Goal: Download file/media

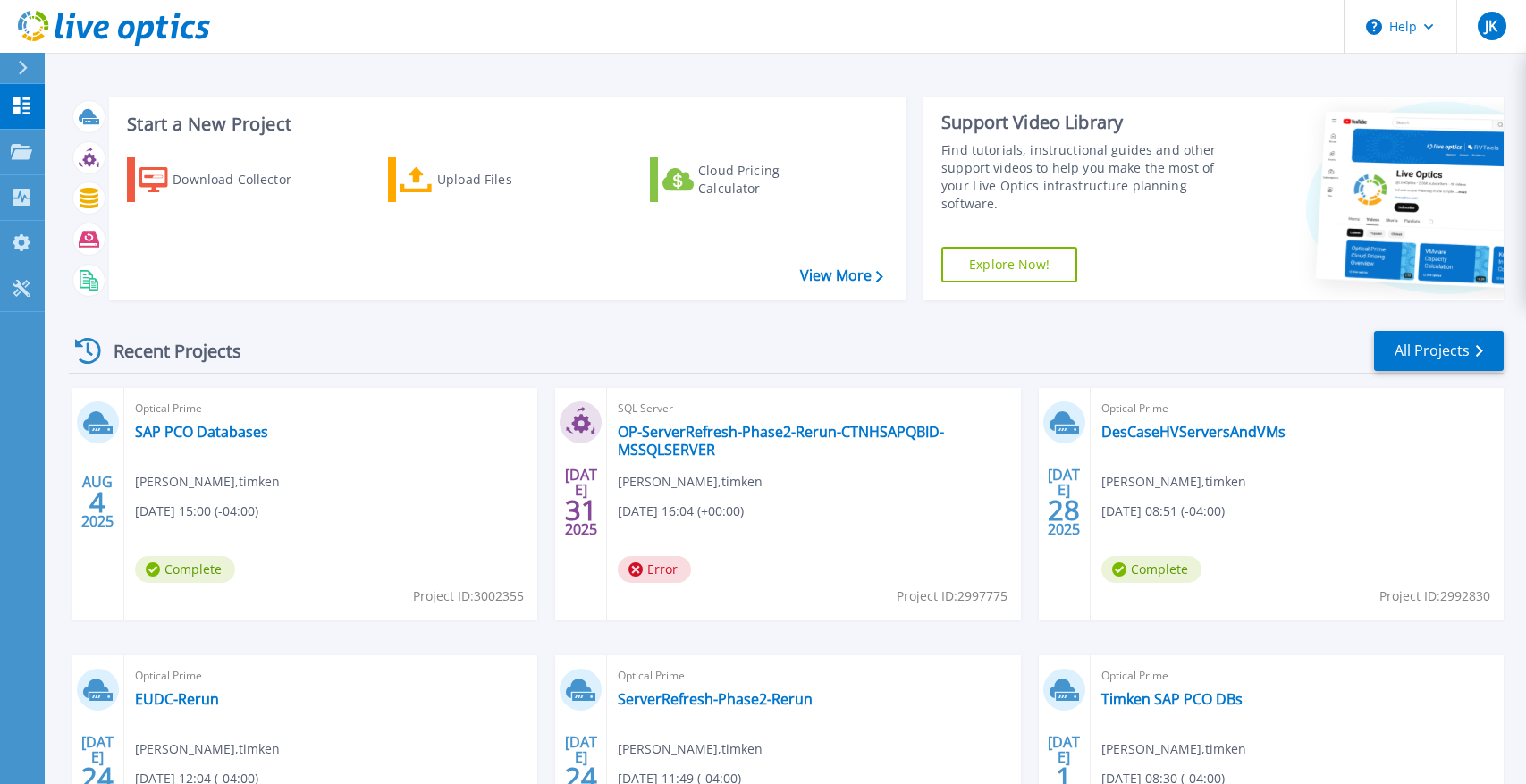
click at [294, 242] on div "Download Collector Upload Files Cloud Pricing Calculator" at bounding box center [505, 217] width 784 height 148
click at [194, 180] on div "Download Collector" at bounding box center [244, 180] width 143 height 36
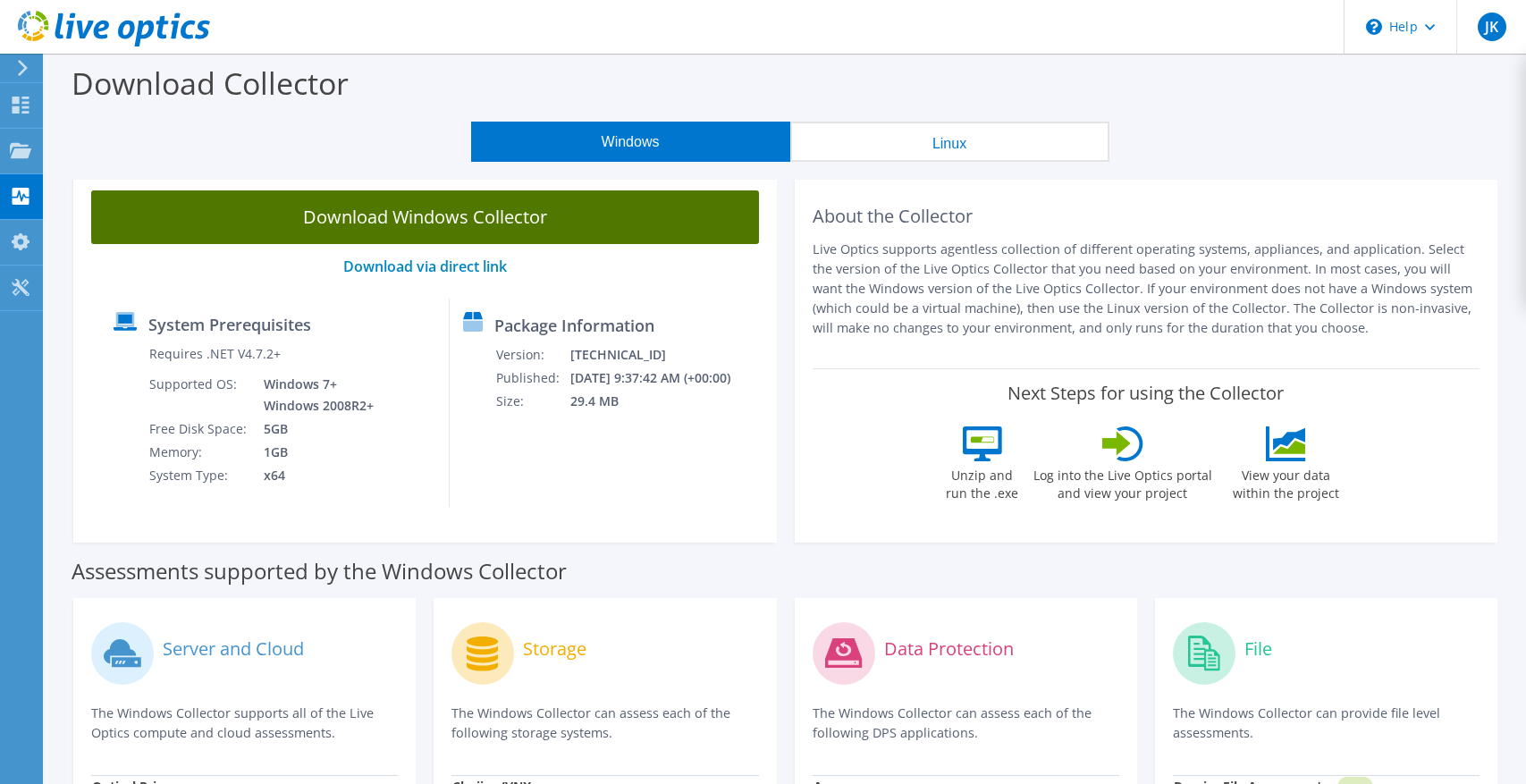
click at [390, 213] on link "Download Windows Collector" at bounding box center [425, 217] width 668 height 54
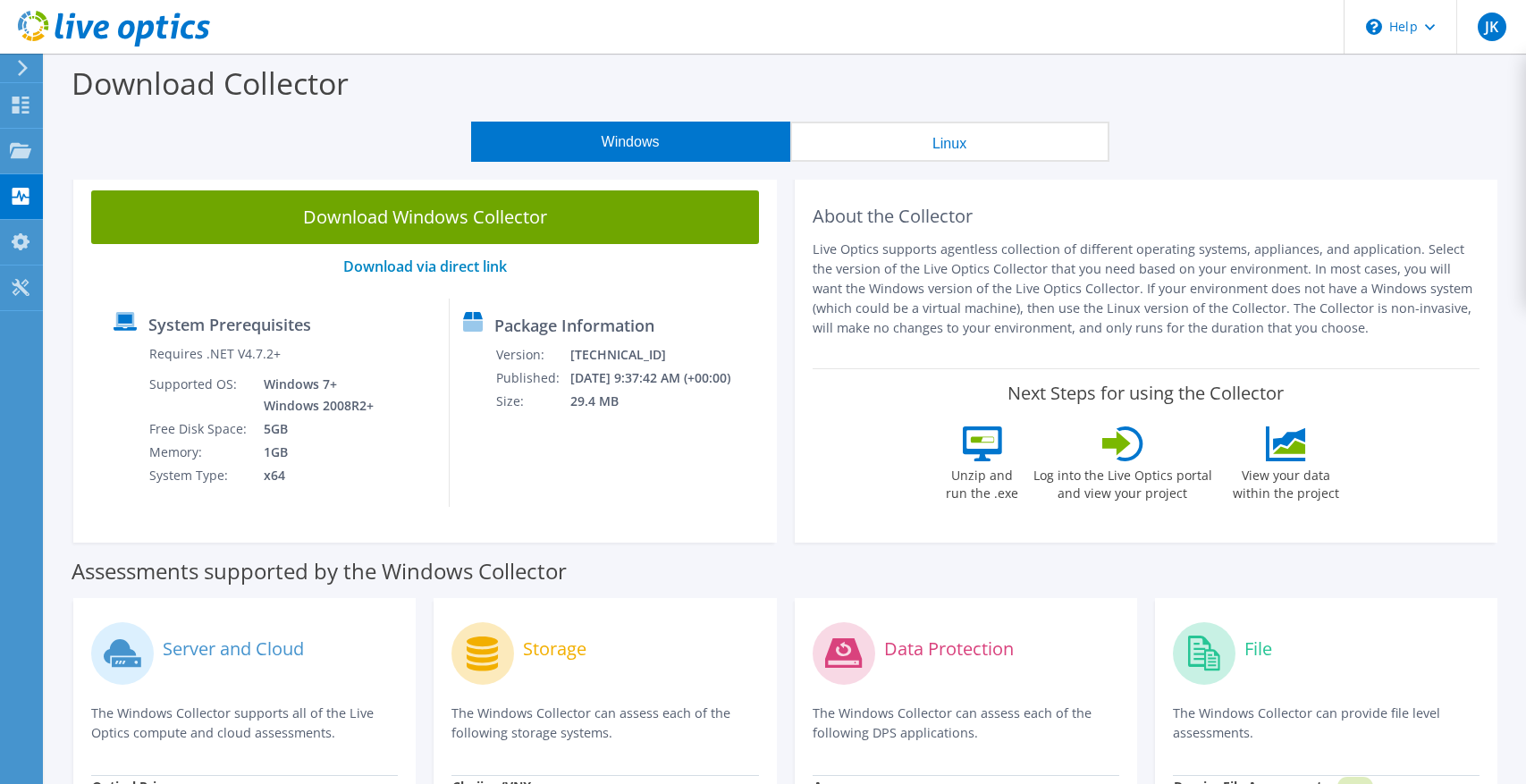
click at [599, 456] on div "Package Information Version: [TECHNICAL_ID] Published: [DATE] 9:37:42 AM (+00:0…" at bounding box center [592, 402] width 286 height 208
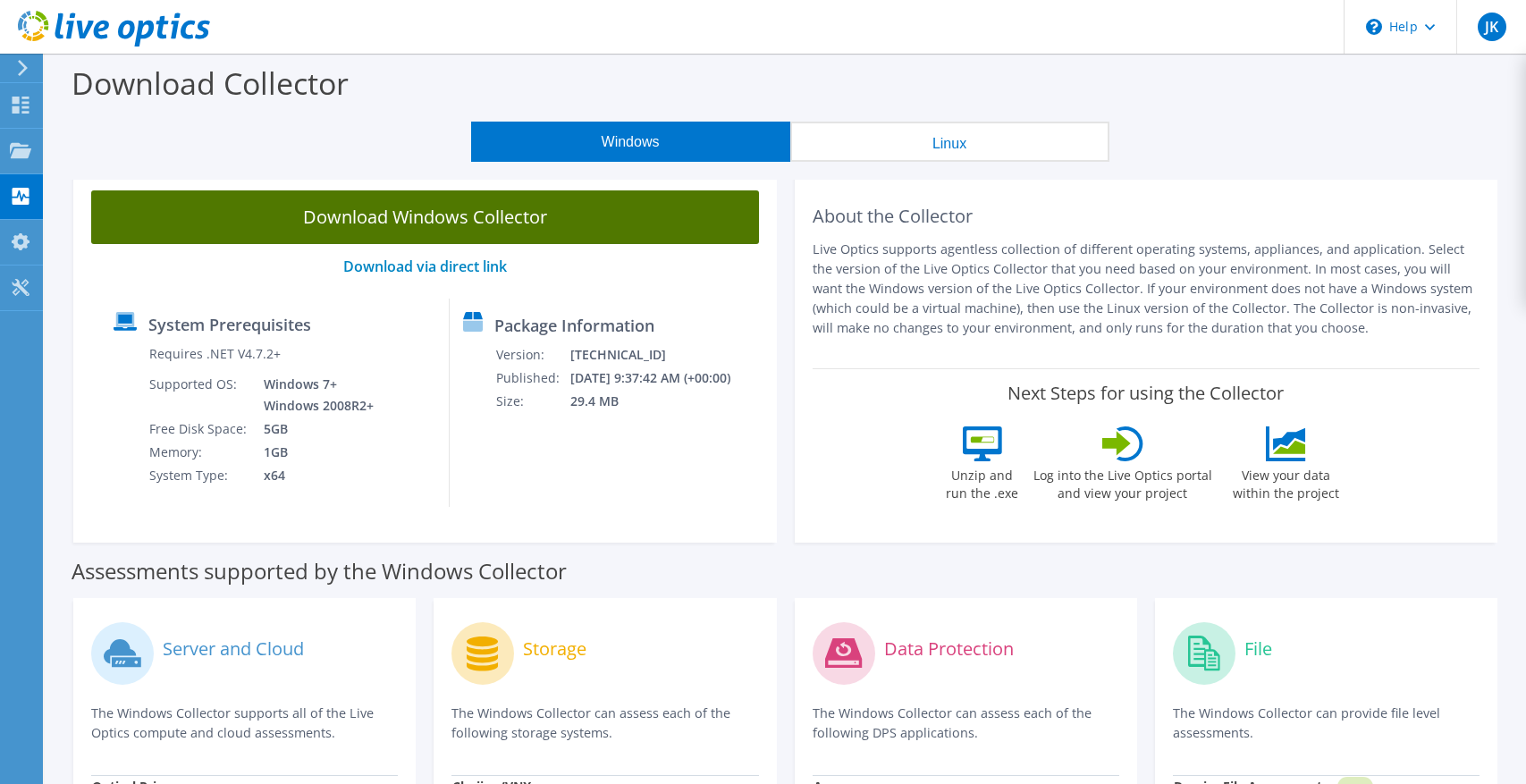
click at [472, 217] on link "Download Windows Collector" at bounding box center [425, 217] width 668 height 54
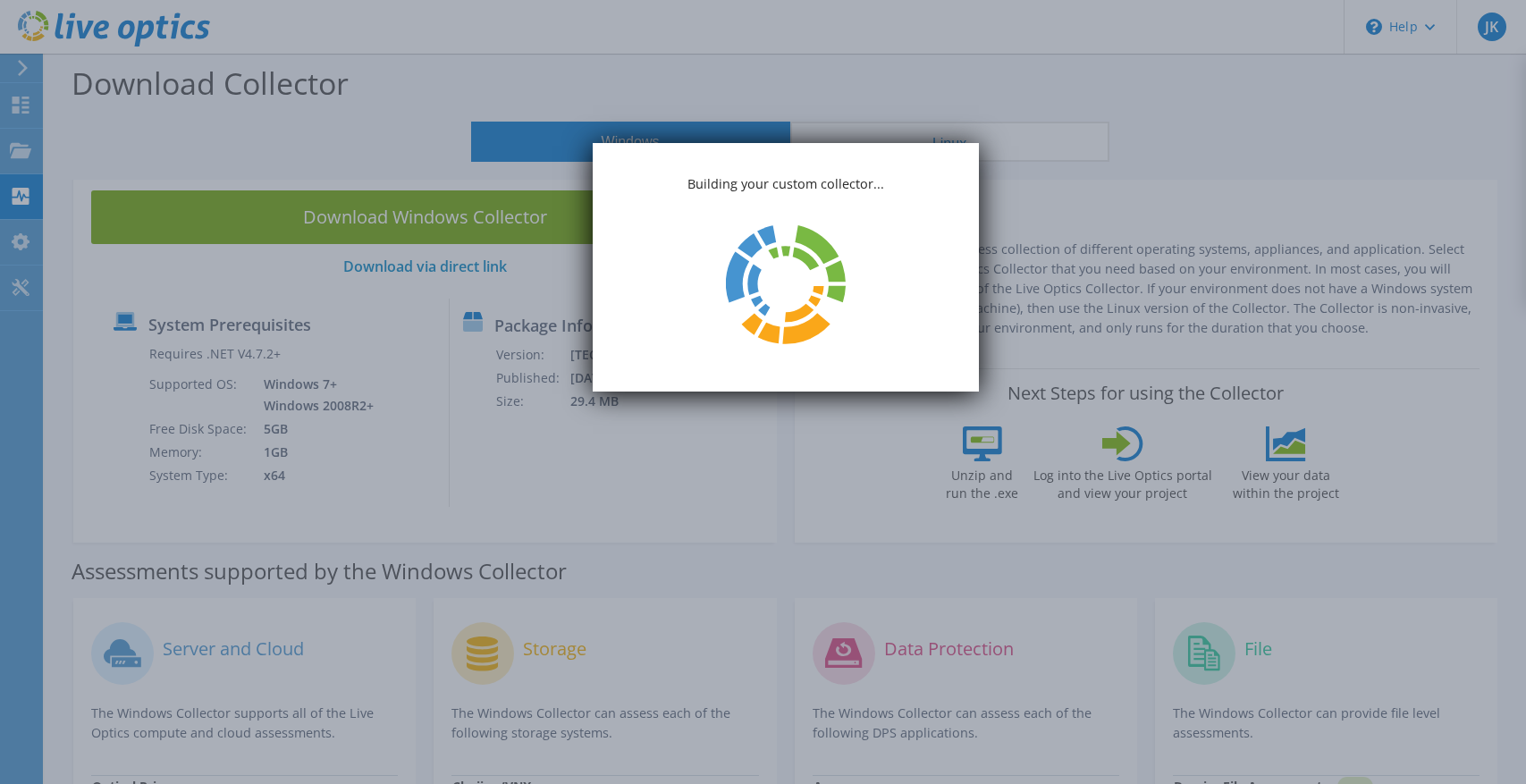
scroll to position [179, 0]
